Goal: Task Accomplishment & Management: Manage account settings

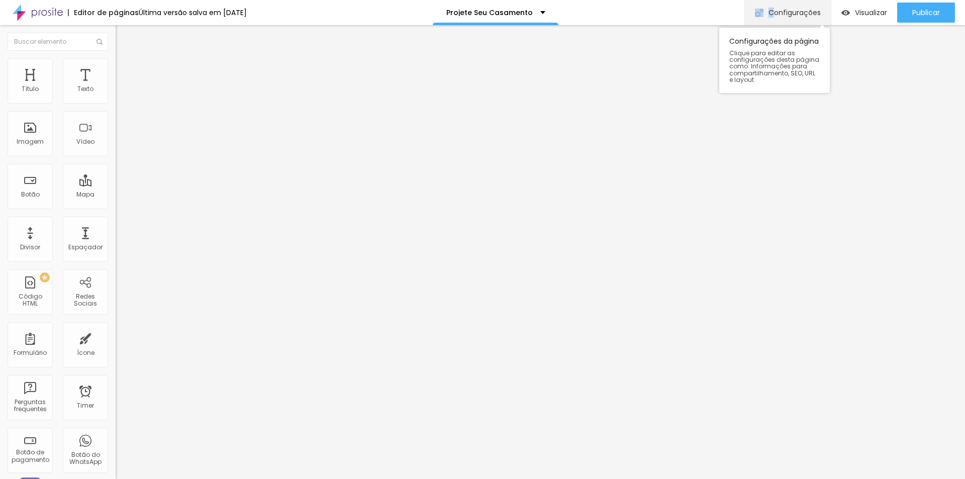
click at [771, 8] on div "Configurações" at bounding box center [788, 12] width 86 height 25
drag, startPoint x: 302, startPoint y: 129, endPoint x: 313, endPoint y: 119, distance: 15.3
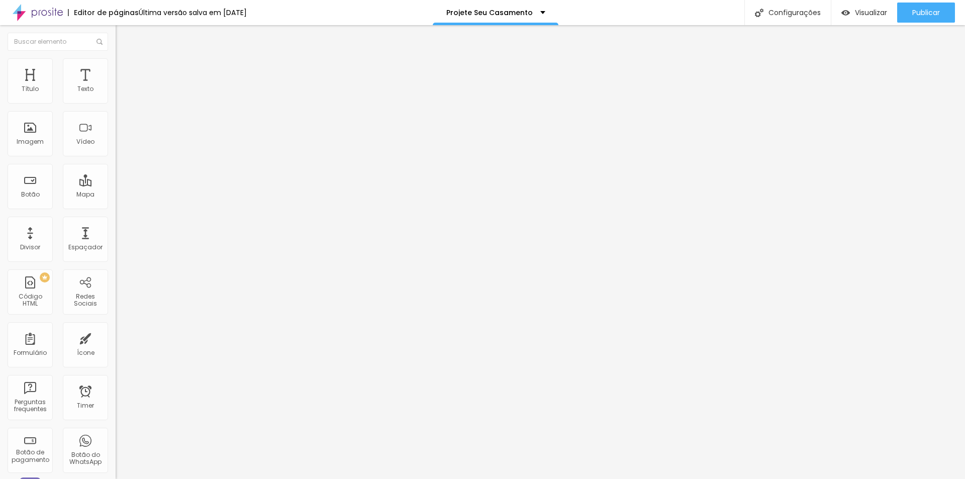
click at [125, 68] on span "Estilo" at bounding box center [133, 65] width 16 height 9
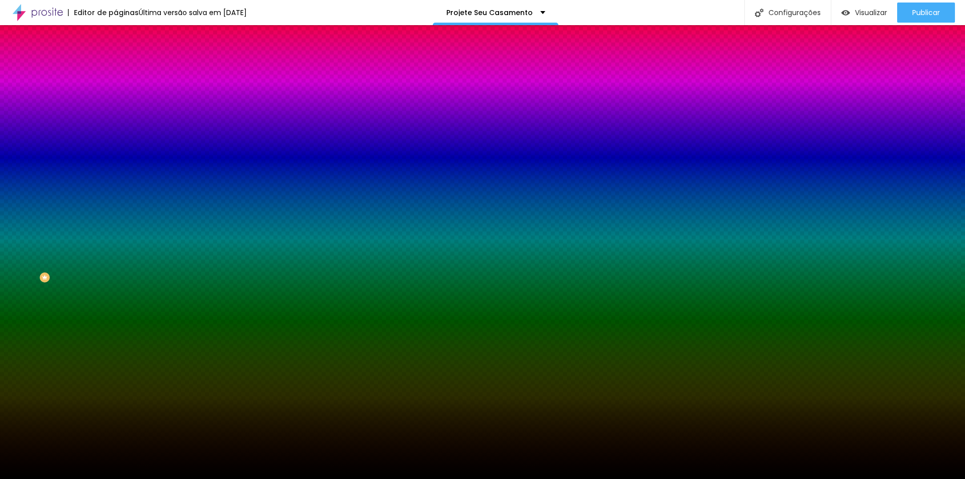
click at [116, 93] on span "Trocar imagem" at bounding box center [143, 88] width 55 height 9
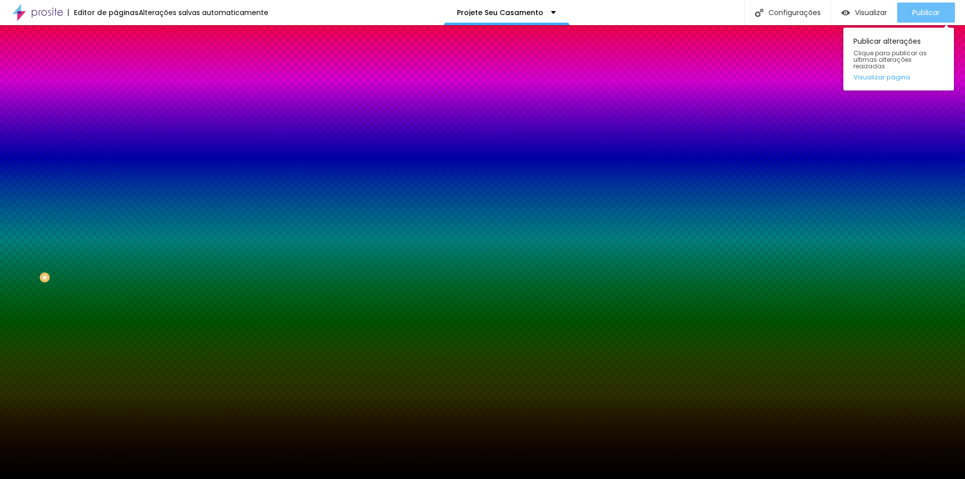
click at [927, 9] on span "Publicar" at bounding box center [927, 13] width 28 height 8
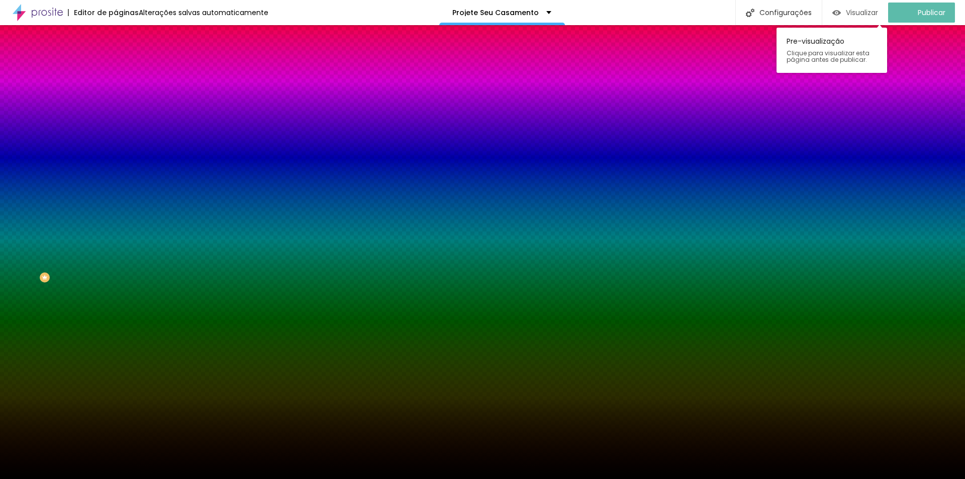
click at [859, 9] on span "Visualizar" at bounding box center [862, 13] width 32 height 8
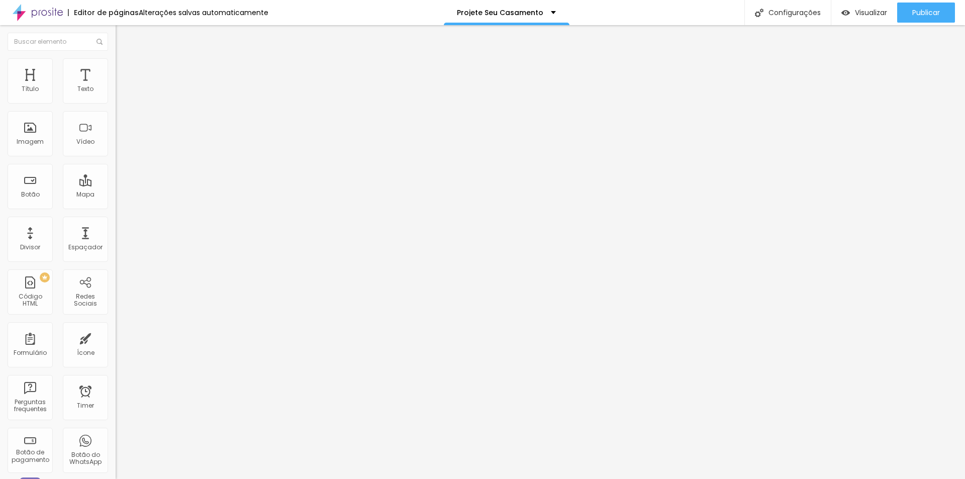
click at [116, 66] on li "Estilo" at bounding box center [174, 63] width 116 height 10
click at [116, 68] on img at bounding box center [120, 72] width 9 height 9
click at [116, 65] on li "Estilo" at bounding box center [174, 63] width 116 height 10
click at [116, 57] on img at bounding box center [120, 52] width 9 height 9
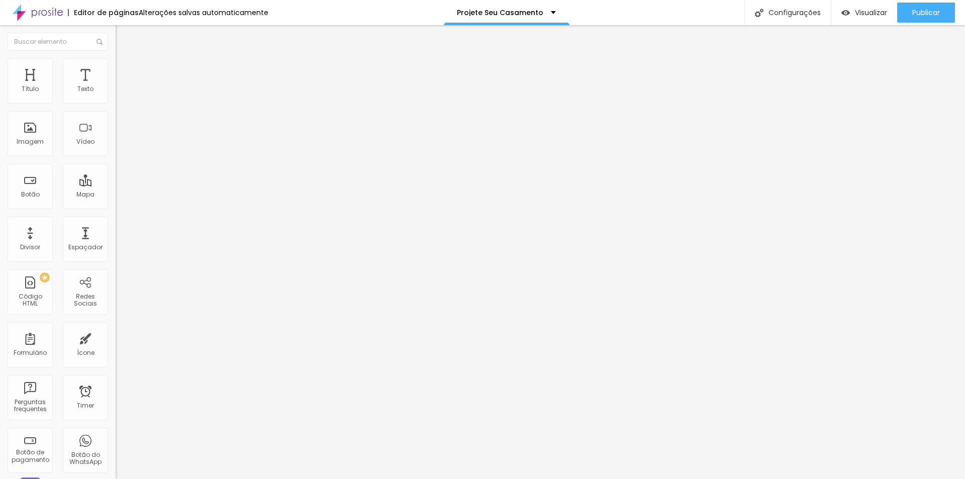
click at [123, 40] on img "button" at bounding box center [127, 37] width 8 height 8
click at [852, 9] on div "Visualizar" at bounding box center [865, 13] width 46 height 9
click at [116, 66] on li "Estilo" at bounding box center [174, 63] width 116 height 10
click at [170, 84] on img at bounding box center [173, 81] width 6 height 6
click at [116, 86] on span "Adicionar imagem" at bounding box center [148, 82] width 65 height 9
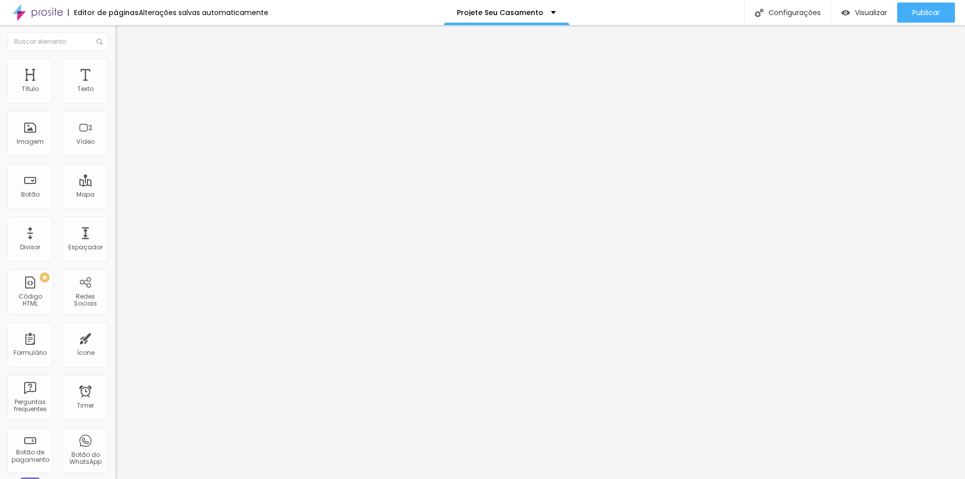
click at [116, 66] on li "Estilo" at bounding box center [174, 63] width 116 height 10
click at [125, 71] on span "Avançado" at bounding box center [141, 75] width 33 height 9
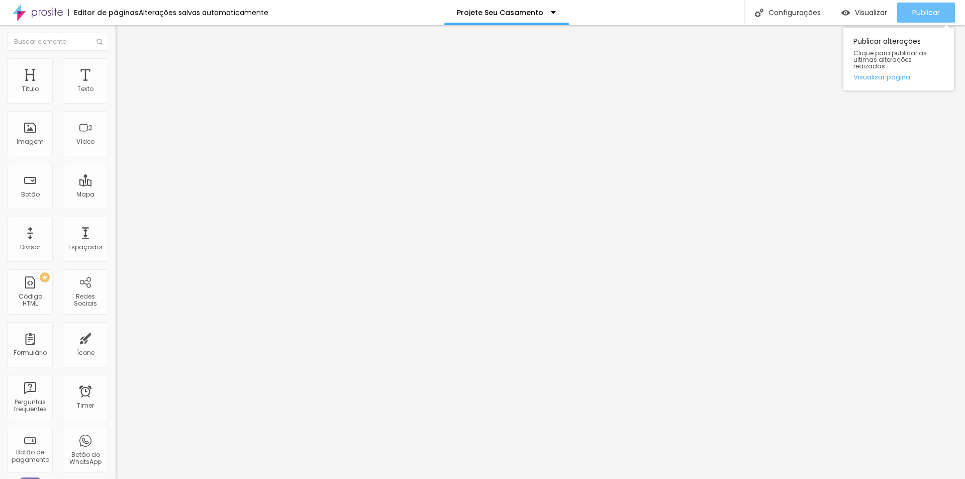
click at [926, 9] on span "Publicar" at bounding box center [927, 13] width 28 height 8
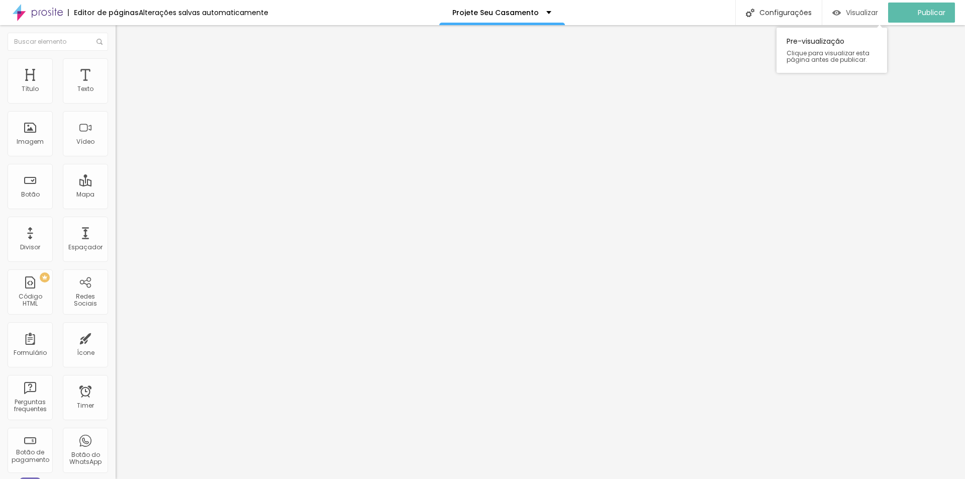
click at [871, 14] on span "Visualizar" at bounding box center [862, 13] width 32 height 8
click at [170, 84] on img at bounding box center [173, 81] width 6 height 6
click at [116, 86] on span "Adicionar imagem" at bounding box center [148, 82] width 65 height 9
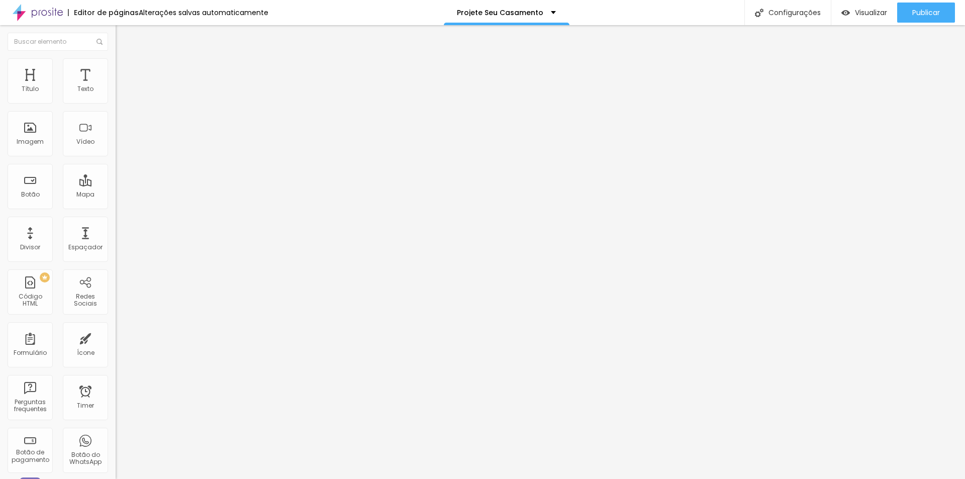
click at [116, 65] on img at bounding box center [120, 62] width 9 height 9
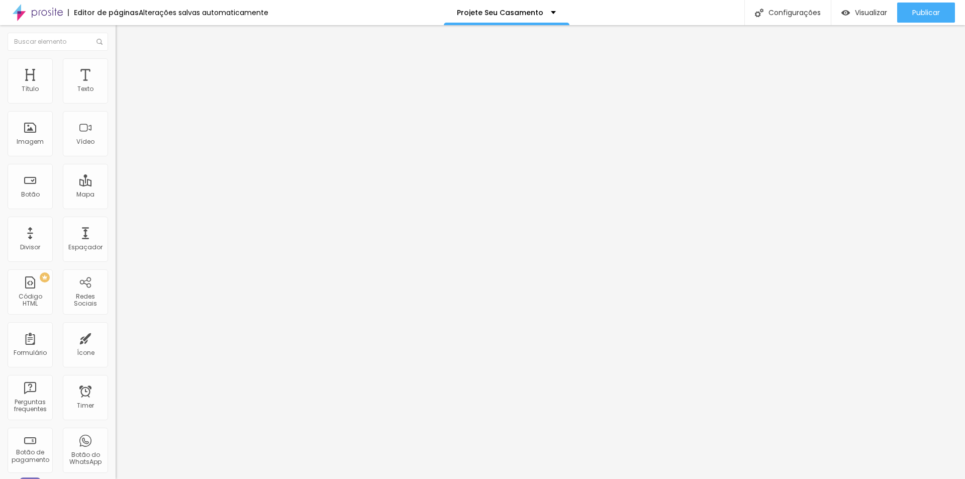
click at [116, 68] on img at bounding box center [120, 72] width 9 height 9
click at [917, 9] on span "Publicar" at bounding box center [927, 13] width 28 height 8
click at [863, 15] on span "Visualizar" at bounding box center [862, 13] width 32 height 8
